Goal: Check status: Check status

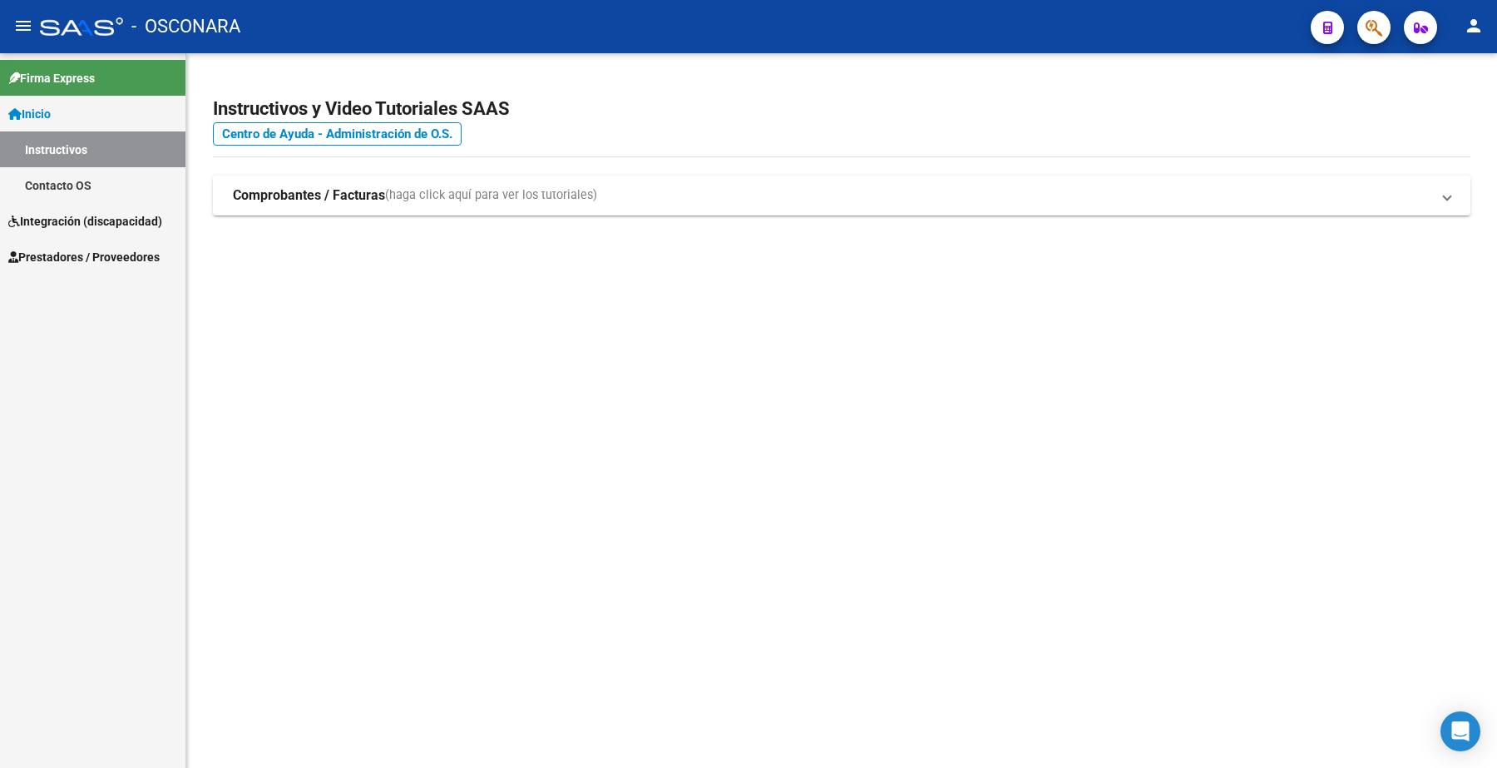
click at [129, 254] on span "Prestadores / Proveedores" at bounding box center [83, 257] width 151 height 18
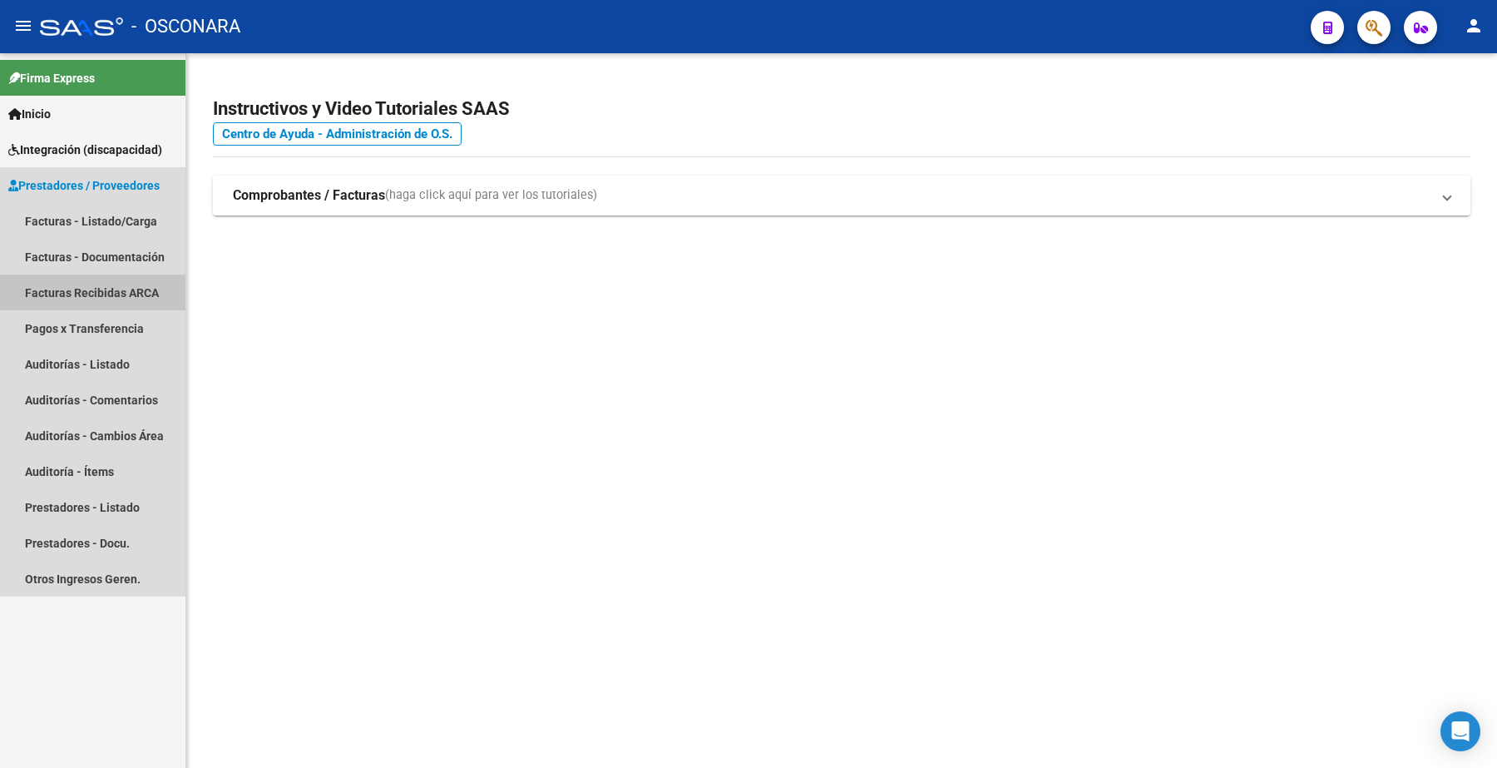
click at [131, 274] on link "Facturas Recibidas ARCA" at bounding box center [92, 292] width 185 height 36
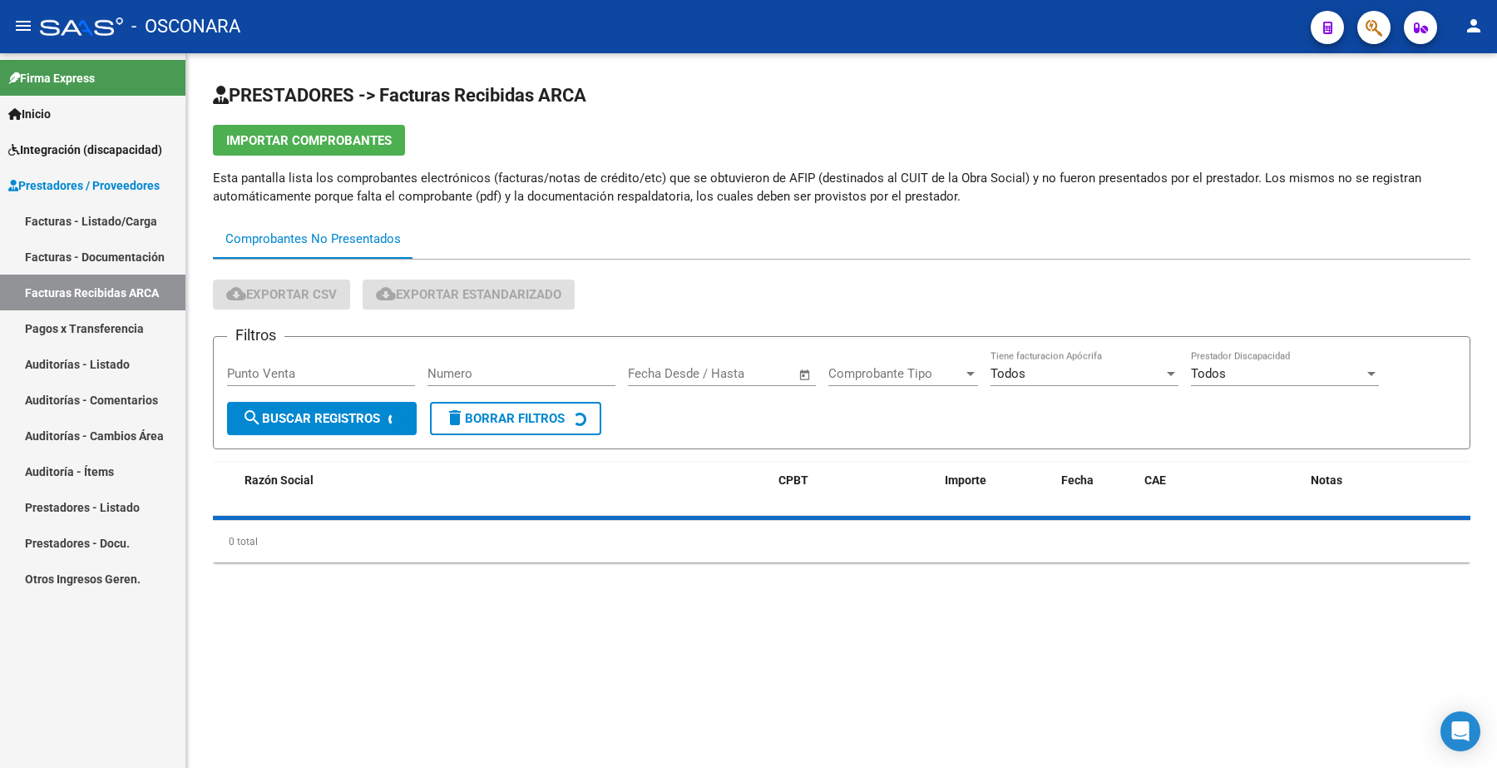
click at [144, 205] on link "Facturas - Listado/Carga" at bounding box center [92, 221] width 185 height 36
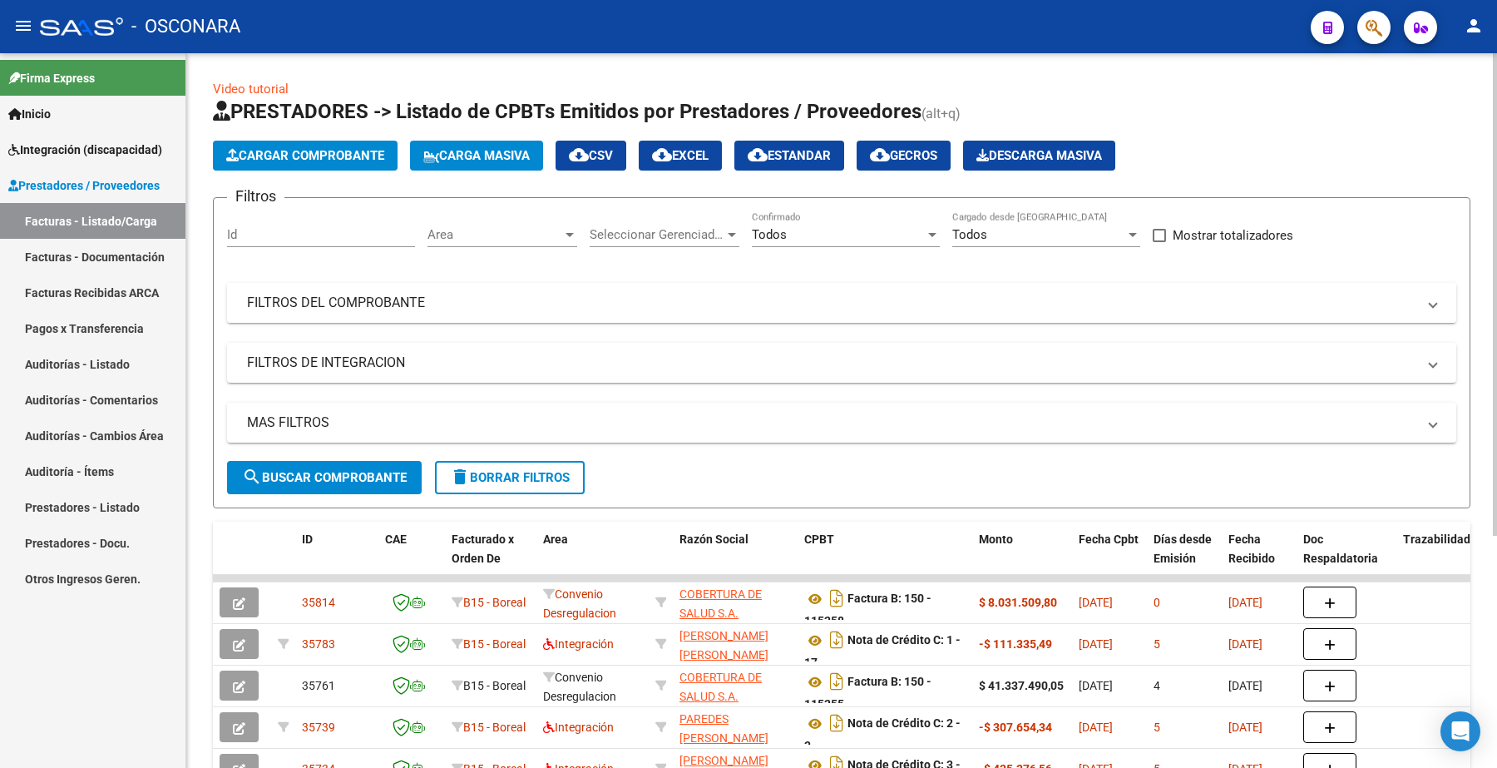
click at [283, 298] on mat-panel-title "FILTROS DEL COMPROBANTE" at bounding box center [831, 303] width 1169 height 18
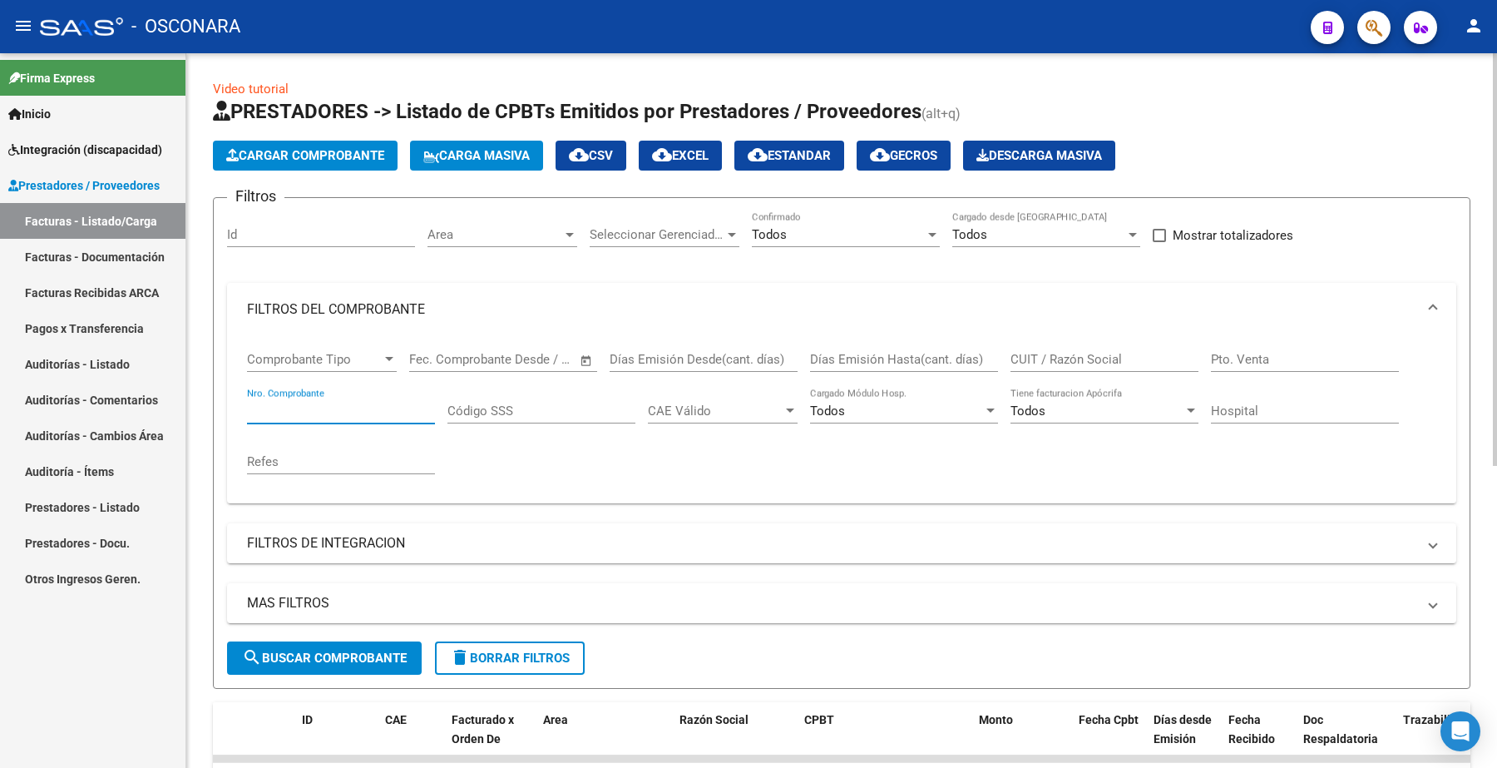
click at [305, 403] on input "Nro. Comprobante" at bounding box center [341, 410] width 188 height 15
type input "7813"
click at [350, 654] on span "search Buscar Comprobante" at bounding box center [324, 657] width 165 height 15
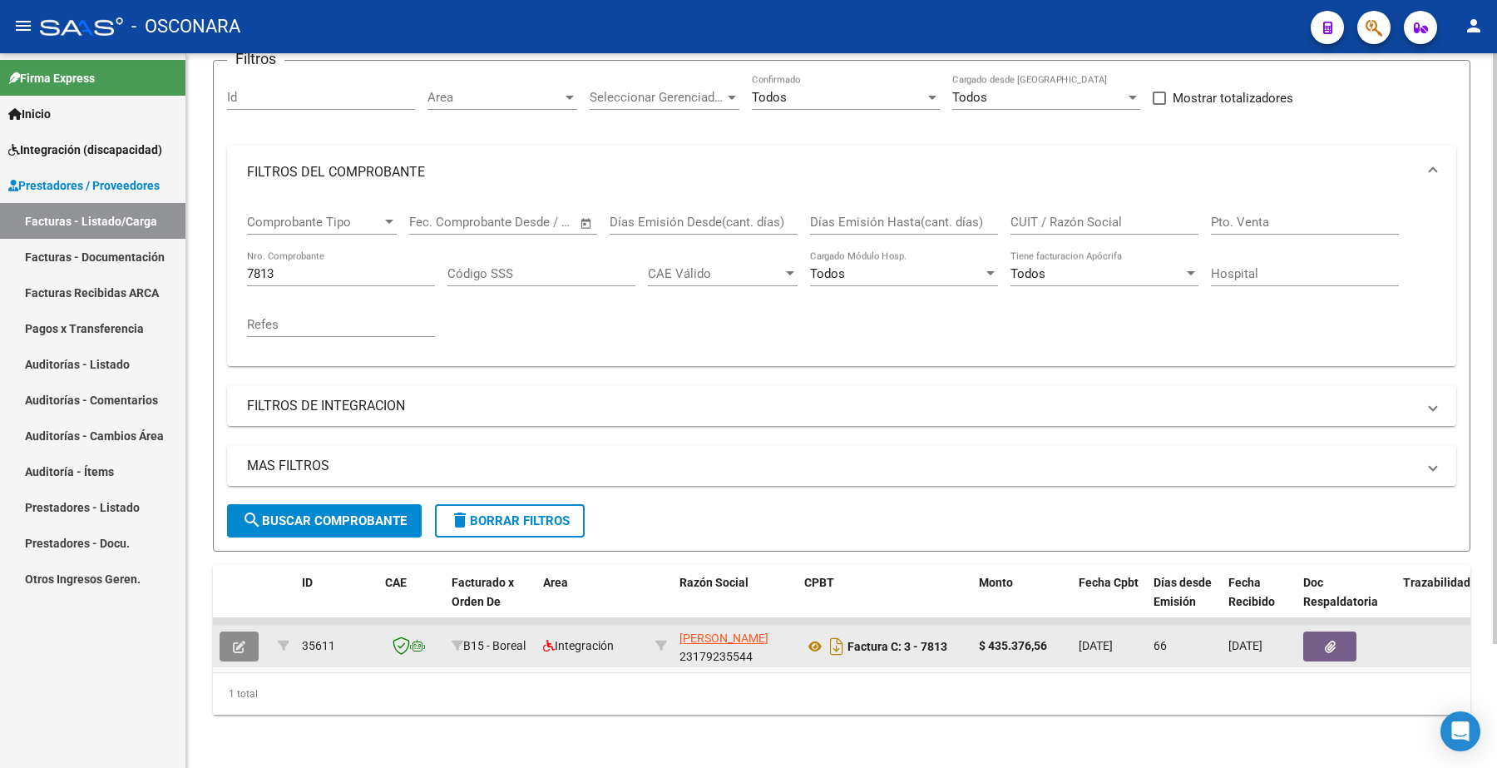
click at [250, 634] on button "button" at bounding box center [239, 646] width 39 height 30
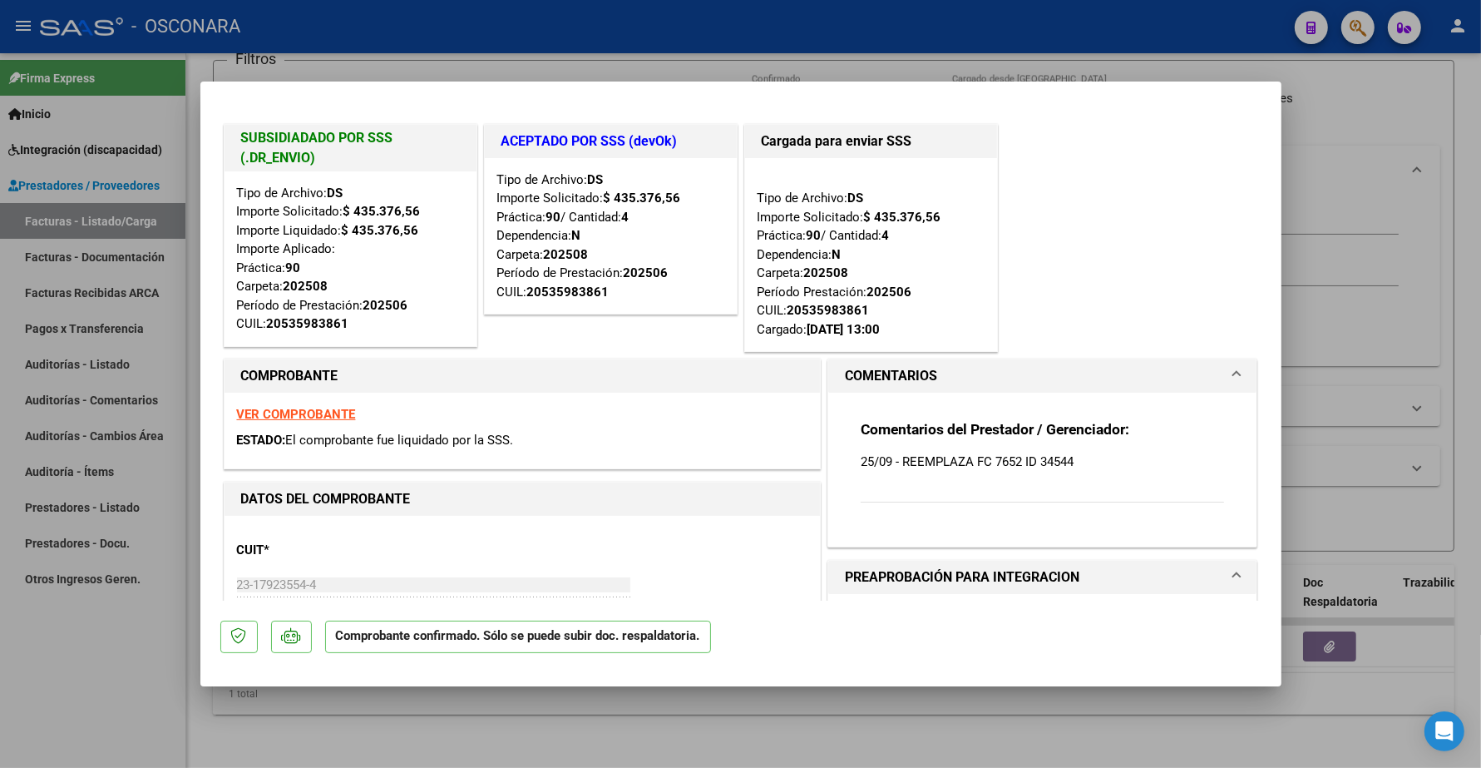
type input "$ 0,00"
